Goal: Task Accomplishment & Management: Use online tool/utility

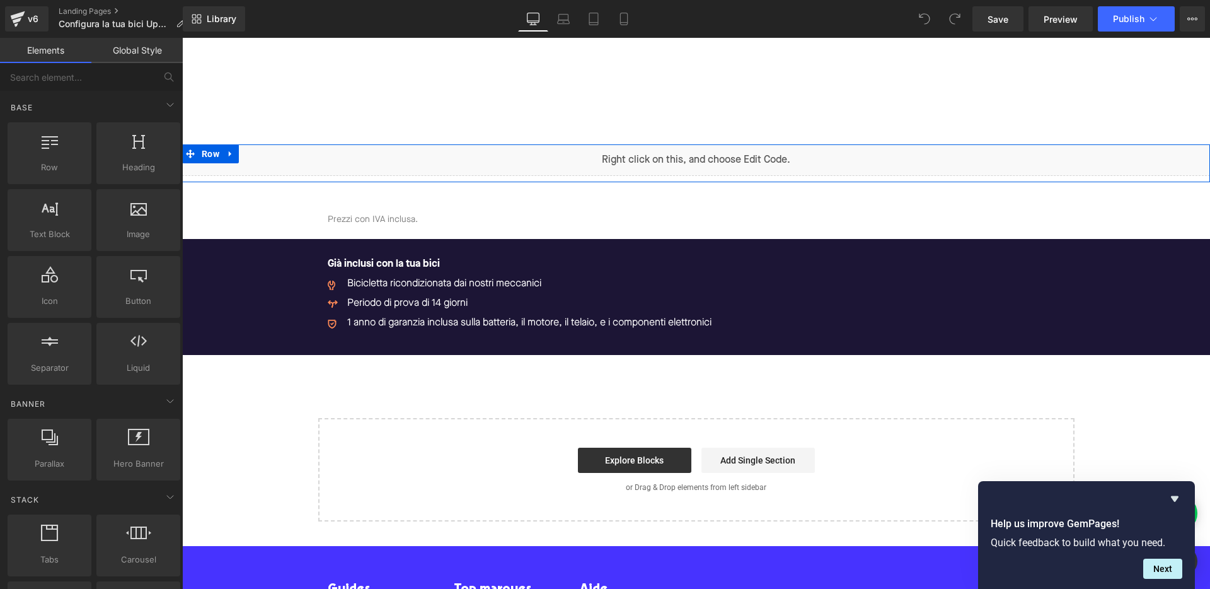
click at [702, 155] on div "Liquid" at bounding box center [696, 160] width 1028 height 32
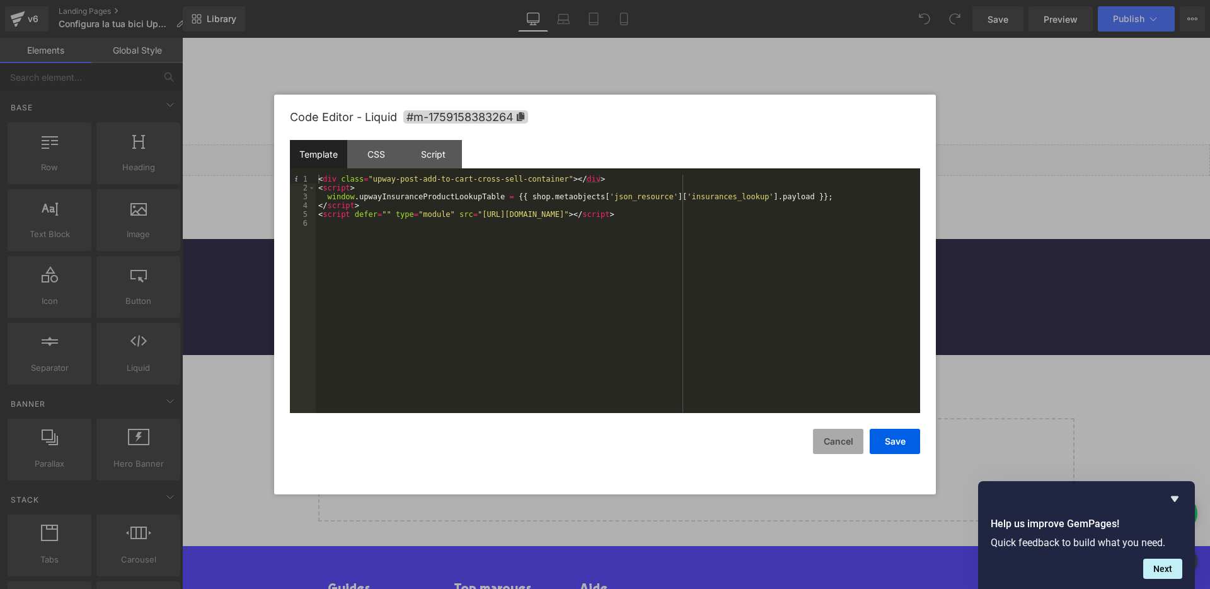
click at [840, 439] on button "Cancel" at bounding box center [838, 441] width 50 height 25
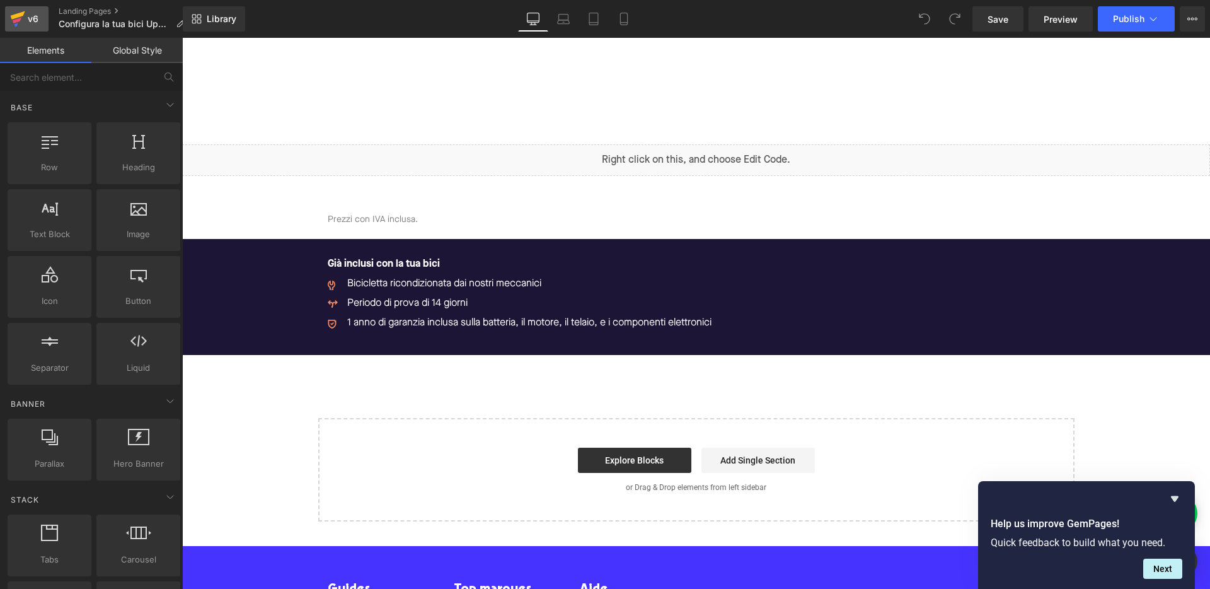
click at [14, 19] on icon at bounding box center [17, 19] width 15 height 32
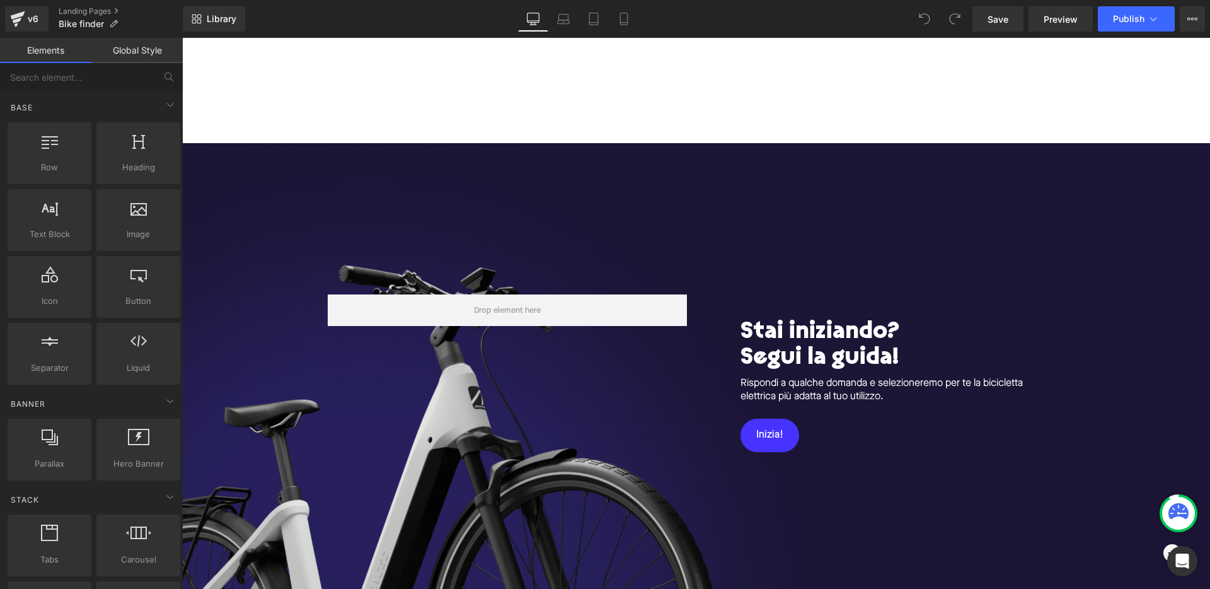
scroll to position [3, 0]
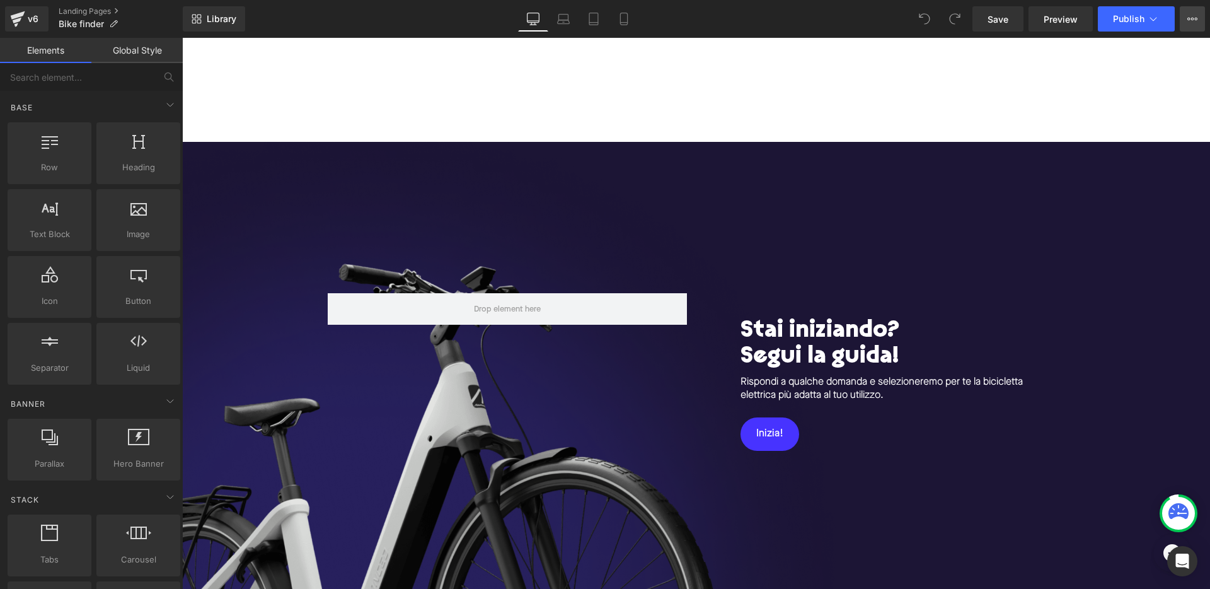
click at [1193, 20] on icon at bounding box center [1193, 19] width 10 height 10
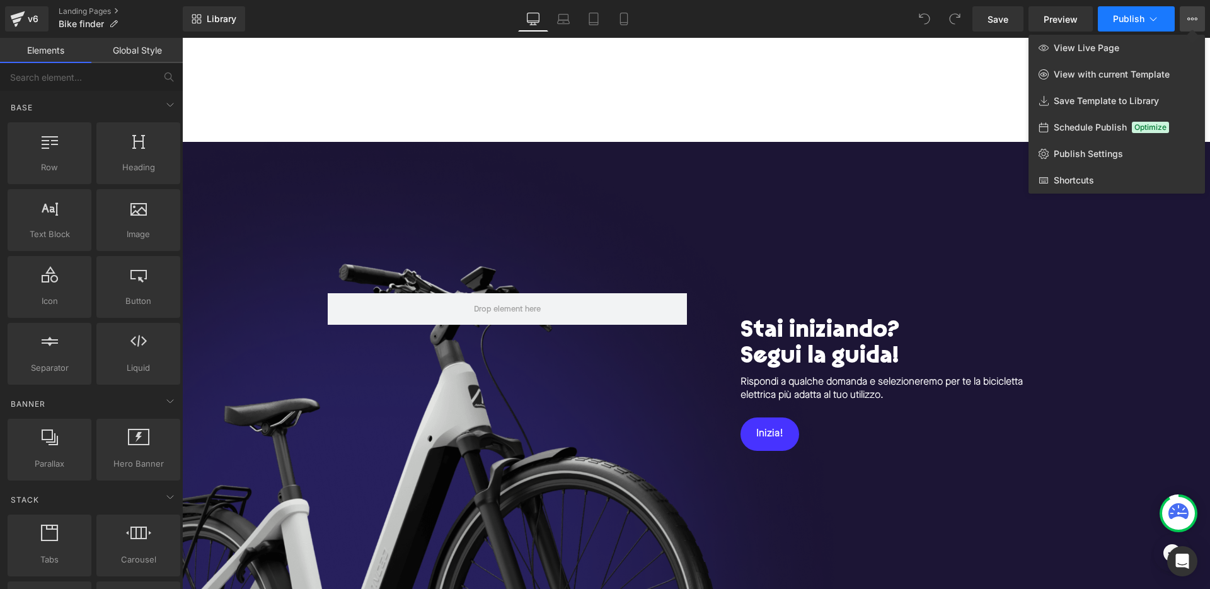
click at [1158, 7] on button "Publish" at bounding box center [1136, 18] width 77 height 25
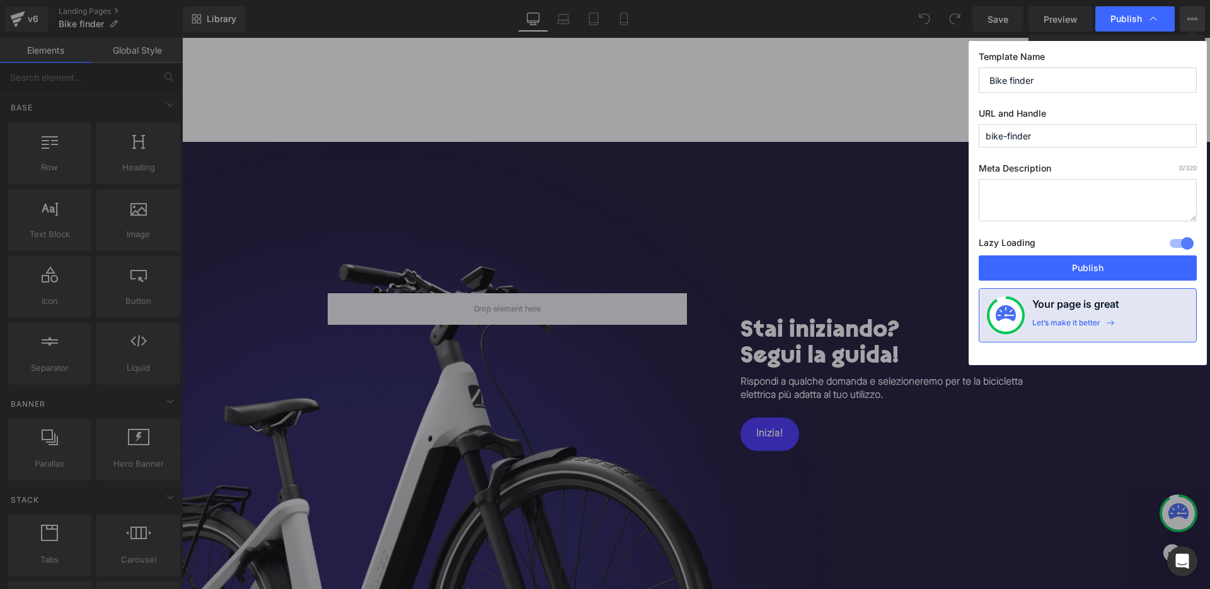
drag, startPoint x: 1031, startPoint y: 141, endPoint x: 843, endPoint y: 132, distance: 187.4
click at [866, 136] on div "Publish Template Name Bike finder URL and Handle bike-finder Meta Description 0…" at bounding box center [605, 294] width 1210 height 589
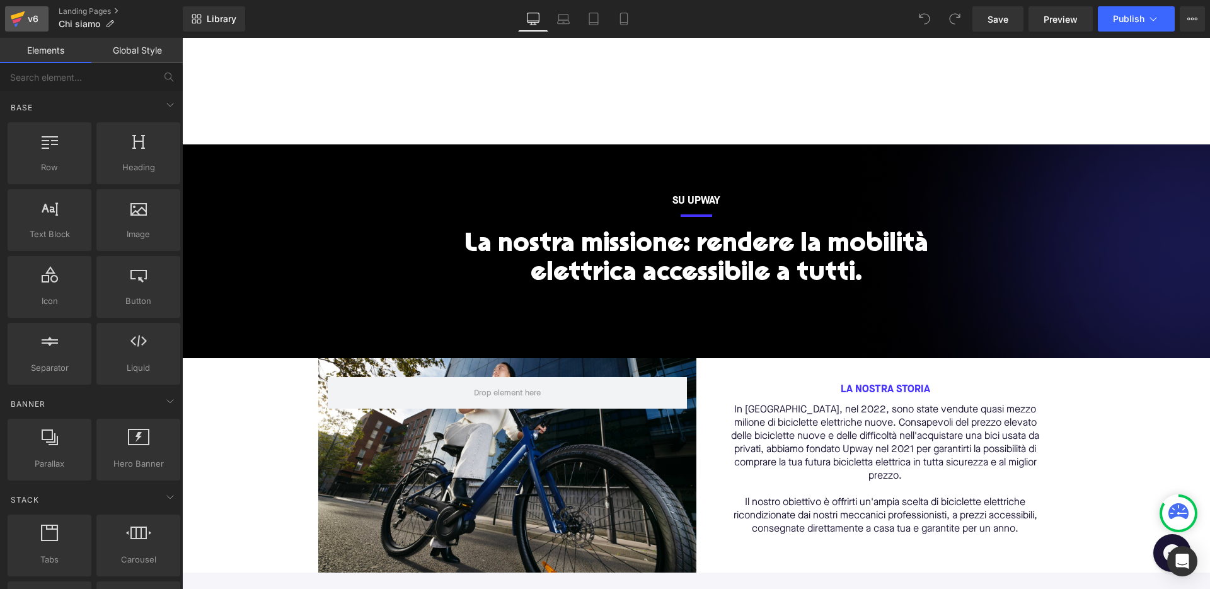
click at [25, 11] on div "v6" at bounding box center [33, 19] width 16 height 16
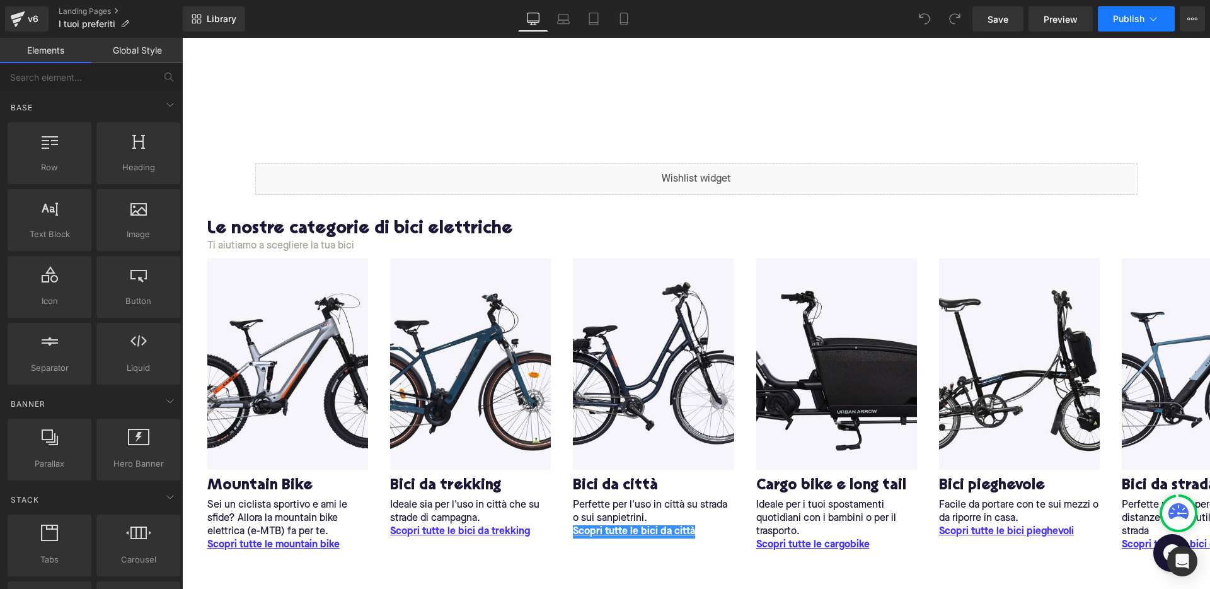
click at [1149, 16] on icon at bounding box center [1153, 19] width 13 height 13
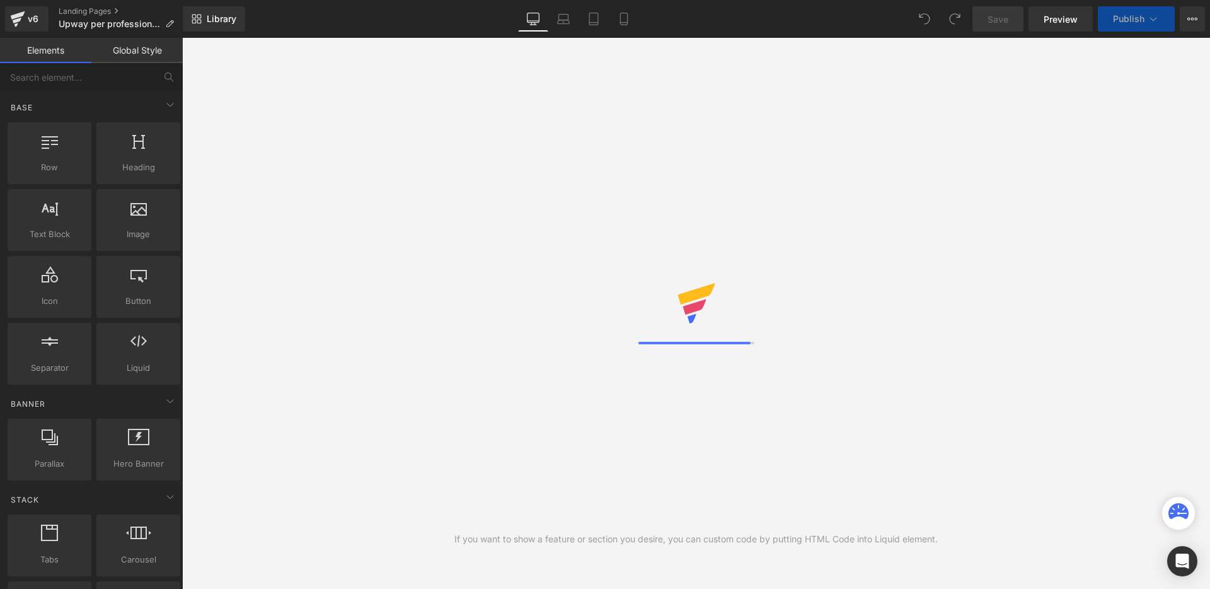
click at [1147, 22] on icon at bounding box center [1153, 19] width 13 height 13
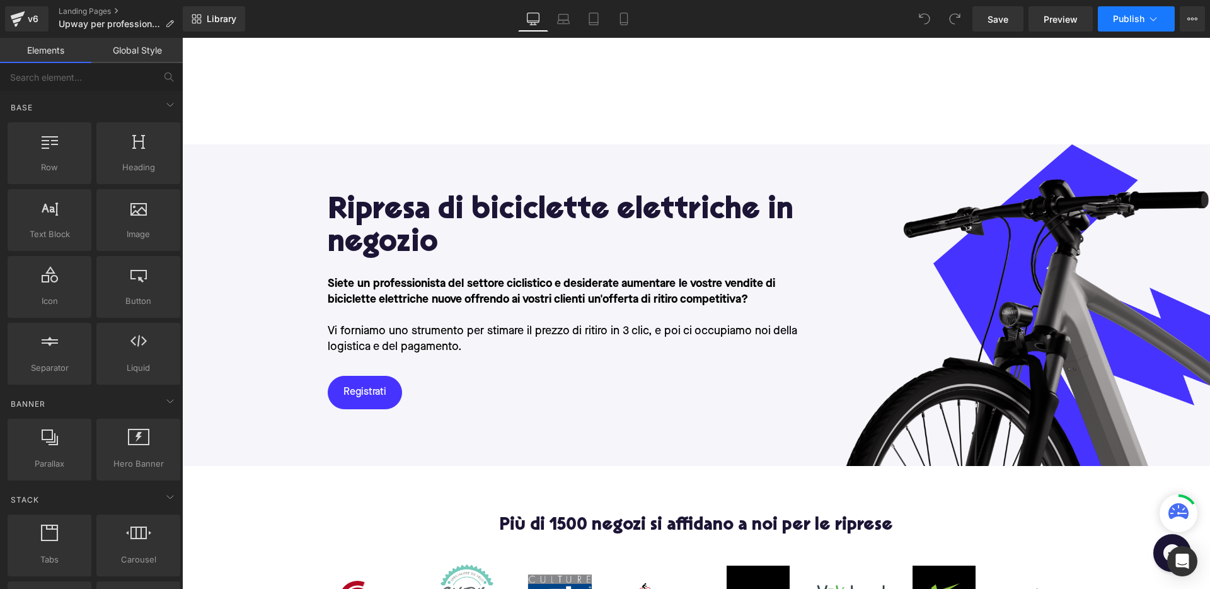
click at [1148, 13] on icon at bounding box center [1153, 19] width 13 height 13
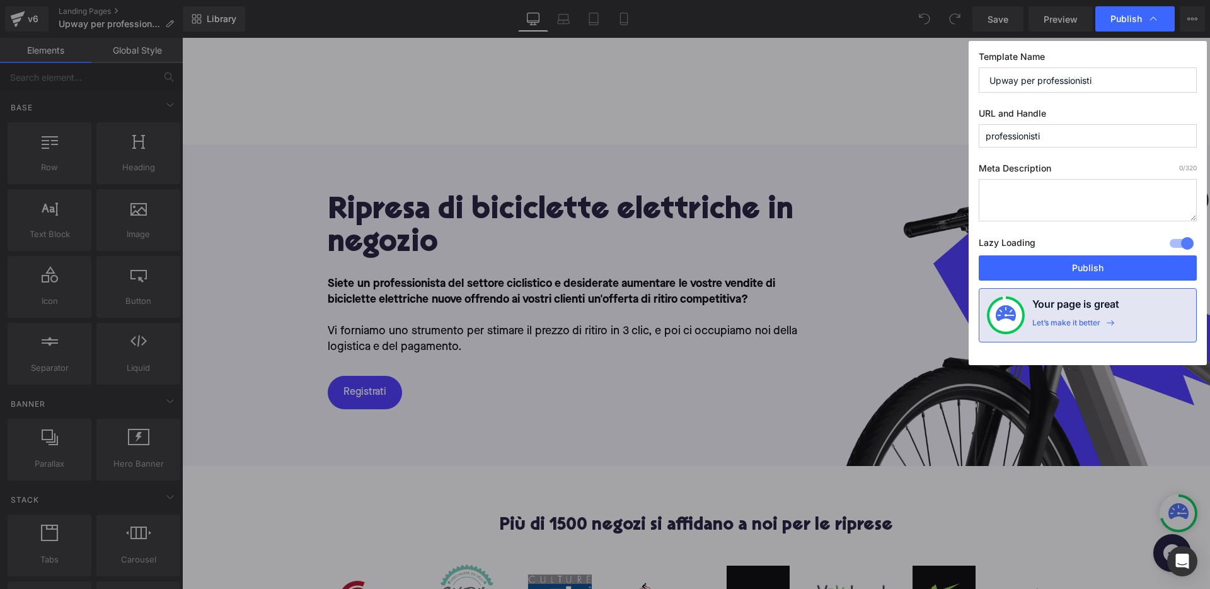
click at [1027, 139] on input "professionisti" at bounding box center [1088, 135] width 218 height 23
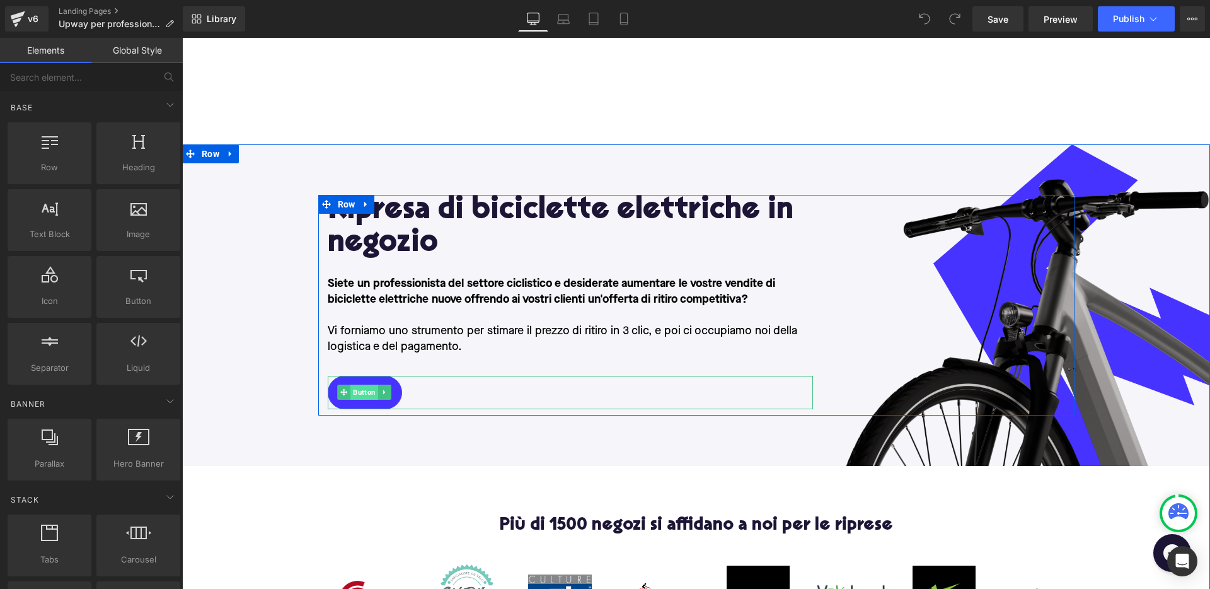
click at [363, 396] on span "Button" at bounding box center [364, 391] width 28 height 15
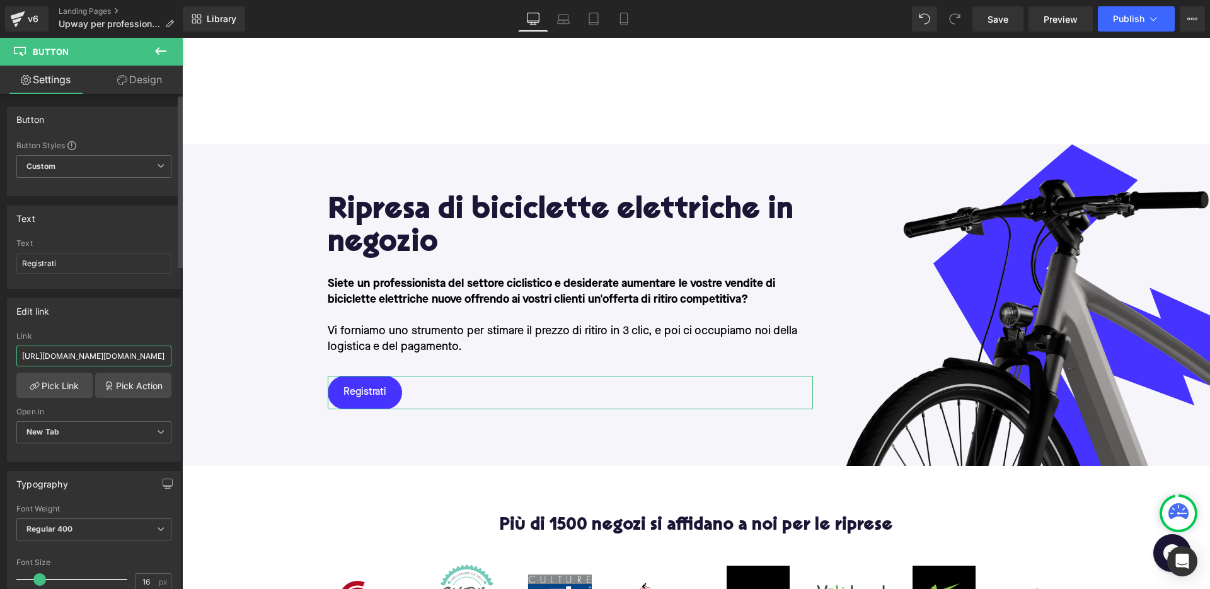
scroll to position [0, 196]
drag, startPoint x: 103, startPoint y: 357, endPoint x: 161, endPoint y: 355, distance: 58.0
click at [161, 355] on input "https://b2b.upway.app/sign-up?utm_source=upway.fr&utm_campaign=for-professional…" at bounding box center [93, 355] width 155 height 21
click at [101, 355] on input "https://b2b.upway.app/sign-up?utm_source=upway.fr&utm_campaign=for-professional…" at bounding box center [93, 355] width 155 height 21
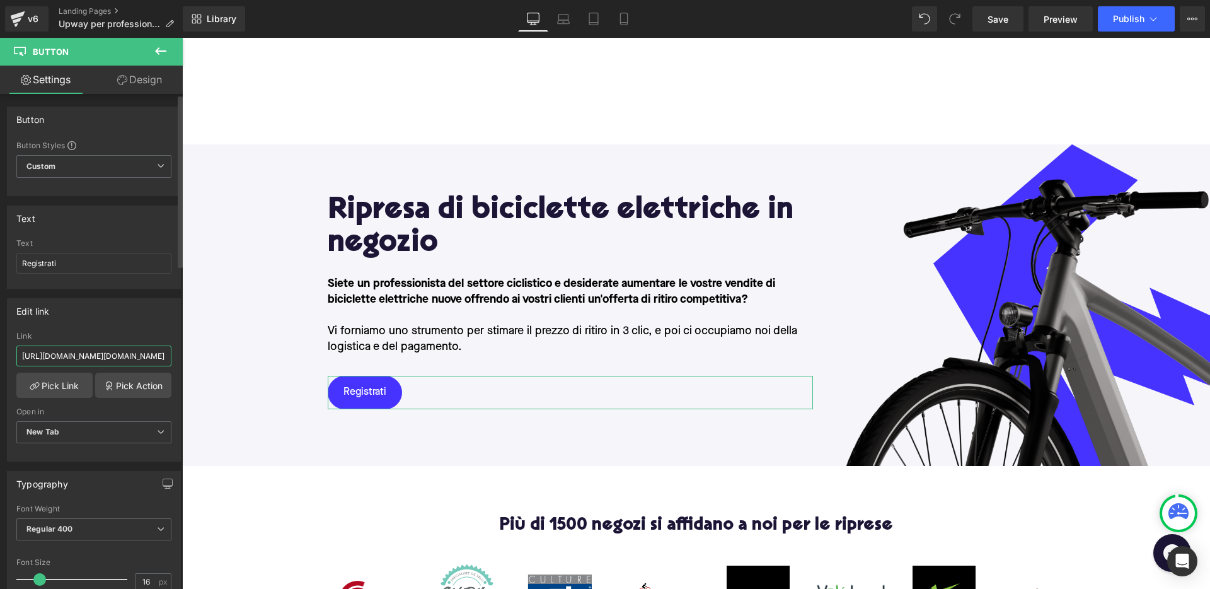
drag, startPoint x: 76, startPoint y: 359, endPoint x: 57, endPoint y: 354, distance: 20.0
click at [57, 354] on input "https://b2b.upway.app/sign-up?utm_source=upway.fr&utm_campaign=for-professional…" at bounding box center [93, 355] width 155 height 21
click at [113, 361] on input "https://b2b.upway.app/sign-up?utm_source=upway.fr&utm_campaign=for-professional…" at bounding box center [93, 355] width 155 height 21
click at [122, 358] on input "https://b2b.upway.app/sign-up?utm_source=upway.fr&utm_campaign=for-professional…" at bounding box center [93, 355] width 155 height 21
type input "https://b2b.upway.app/sign-up?utm_source=upway.it&utm_campaign=for-professional…"
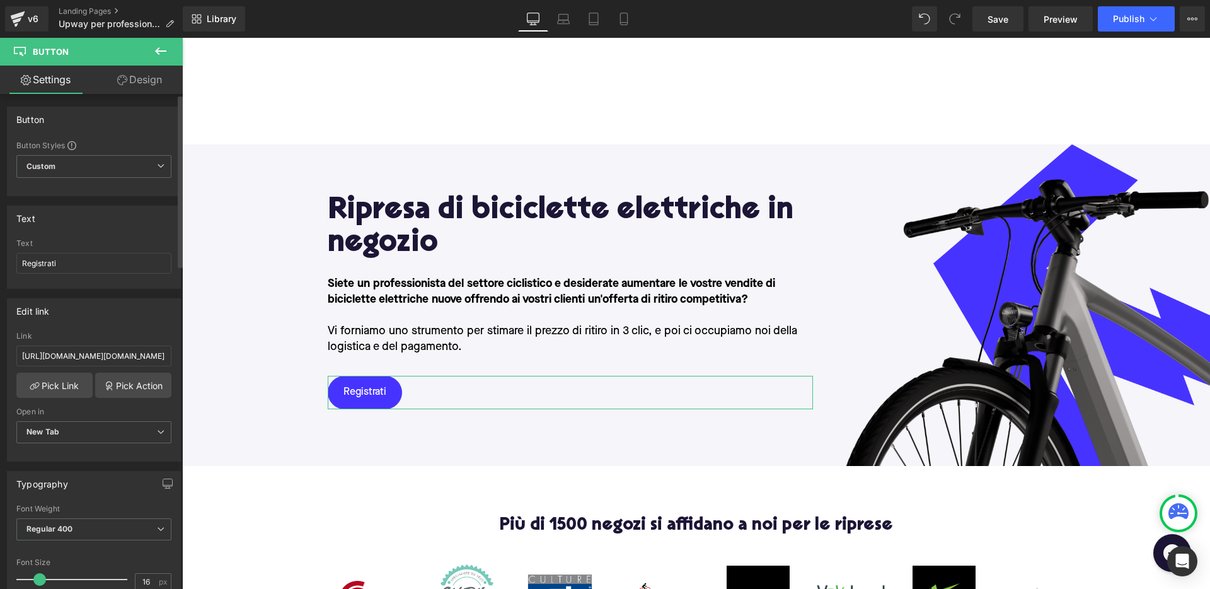
click at [118, 321] on div "Edit link" at bounding box center [94, 311] width 173 height 24
click at [146, 359] on input "https://b2b.upway.app/sign-up?utm_source=upway.it&utm_campaign=for-professional…" at bounding box center [93, 355] width 155 height 21
click at [98, 333] on div "Link" at bounding box center [93, 336] width 155 height 9
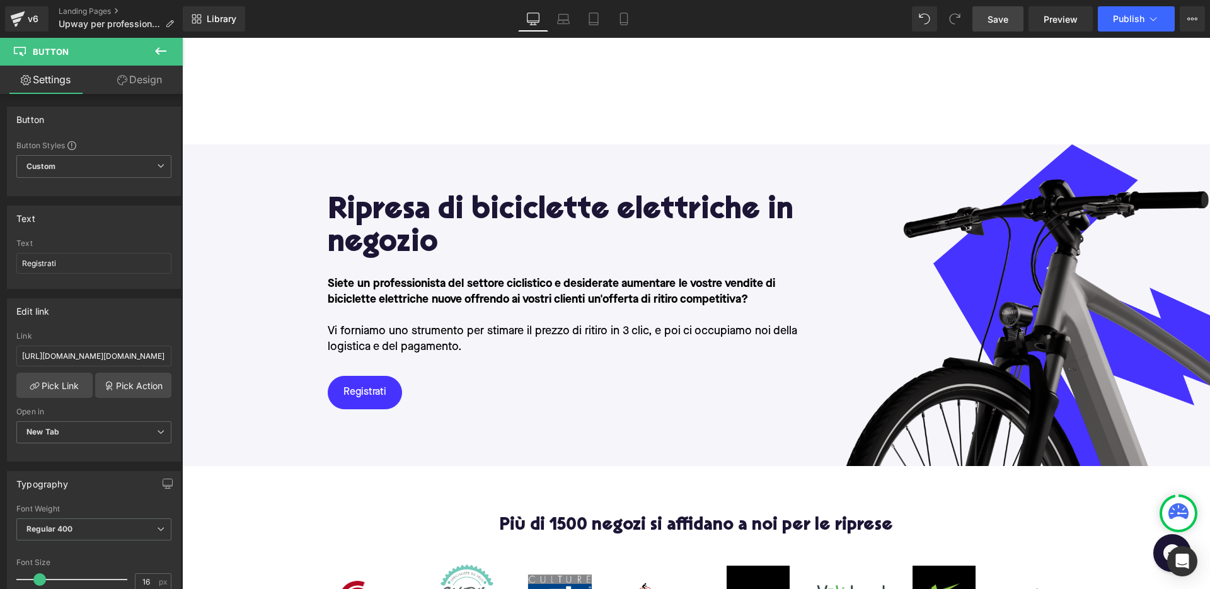
click at [985, 16] on link "Save" at bounding box center [998, 18] width 51 height 25
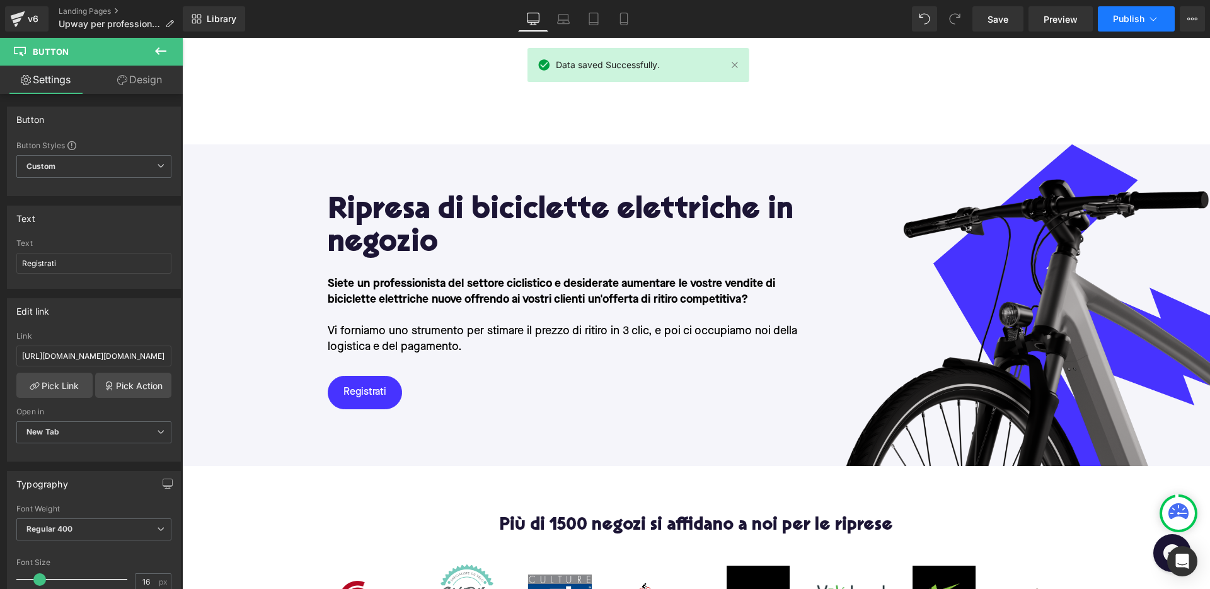
click at [1124, 18] on span "Publish" at bounding box center [1129, 19] width 32 height 10
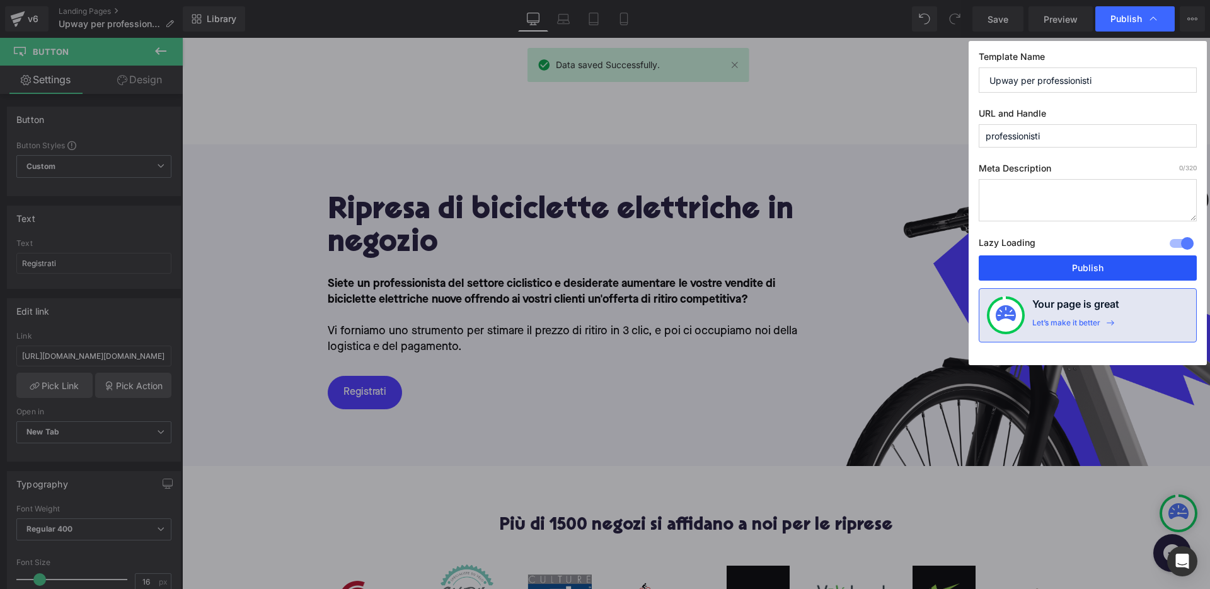
click at [1101, 265] on button "Publish" at bounding box center [1088, 267] width 218 height 25
